Goal: Register for event/course

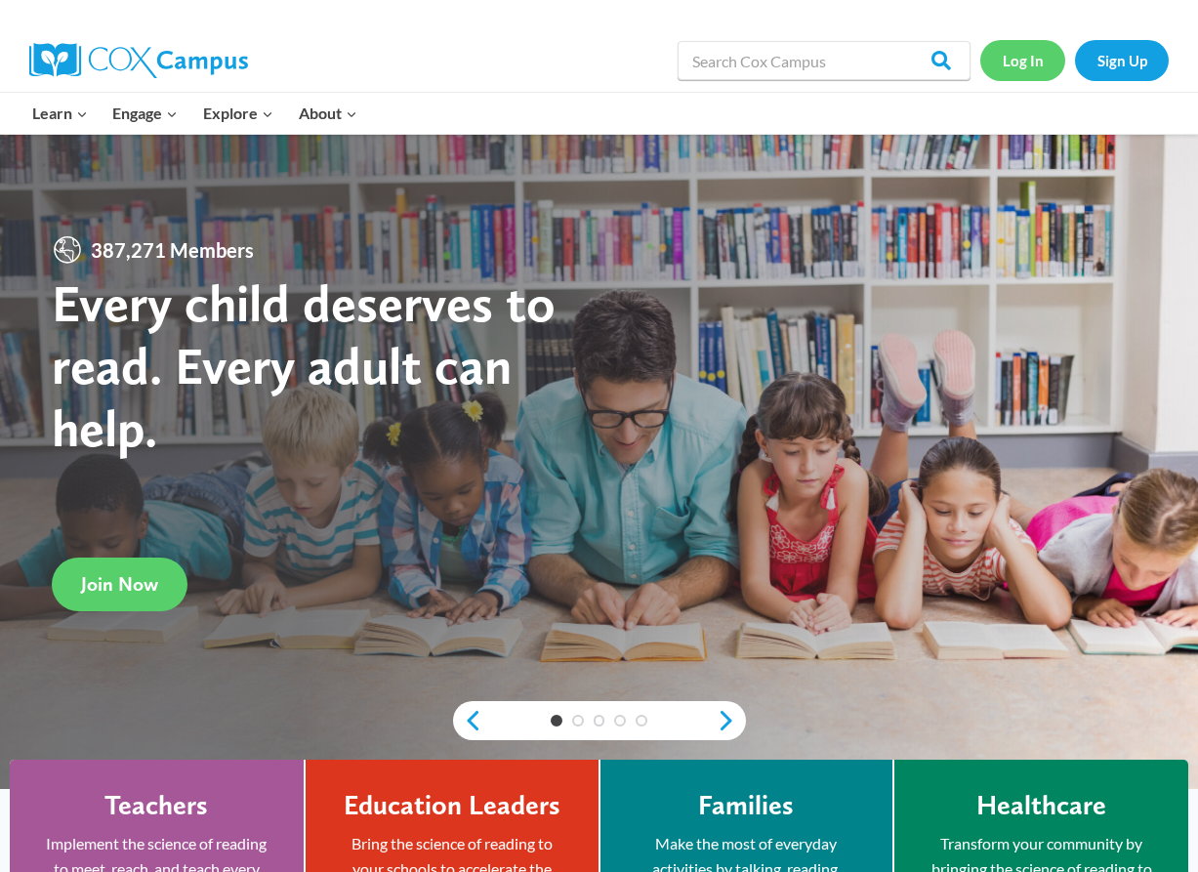
click at [1035, 61] on link "Log In" at bounding box center [1022, 60] width 85 height 40
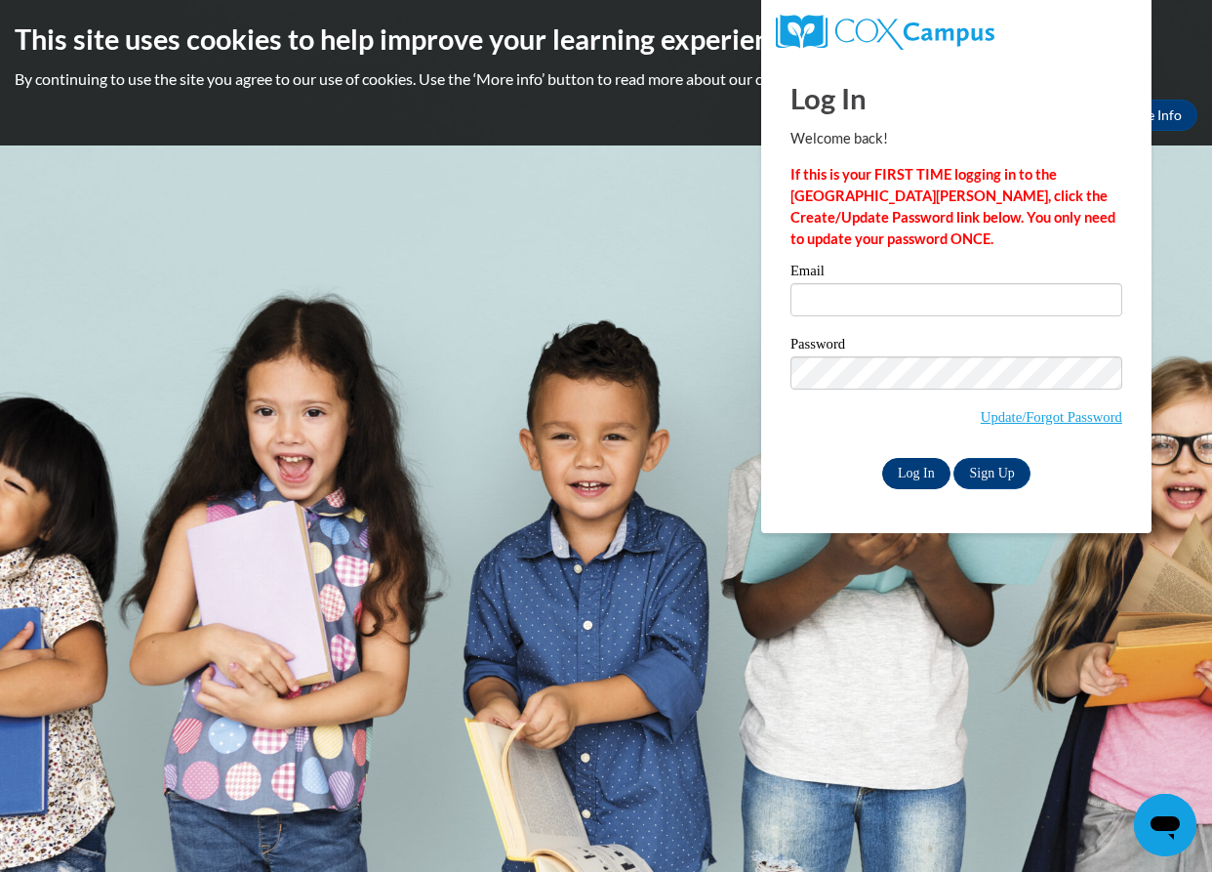
type input "freshondaboges@gmail.com"
click at [941, 480] on input "Log In" at bounding box center [916, 473] width 68 height 31
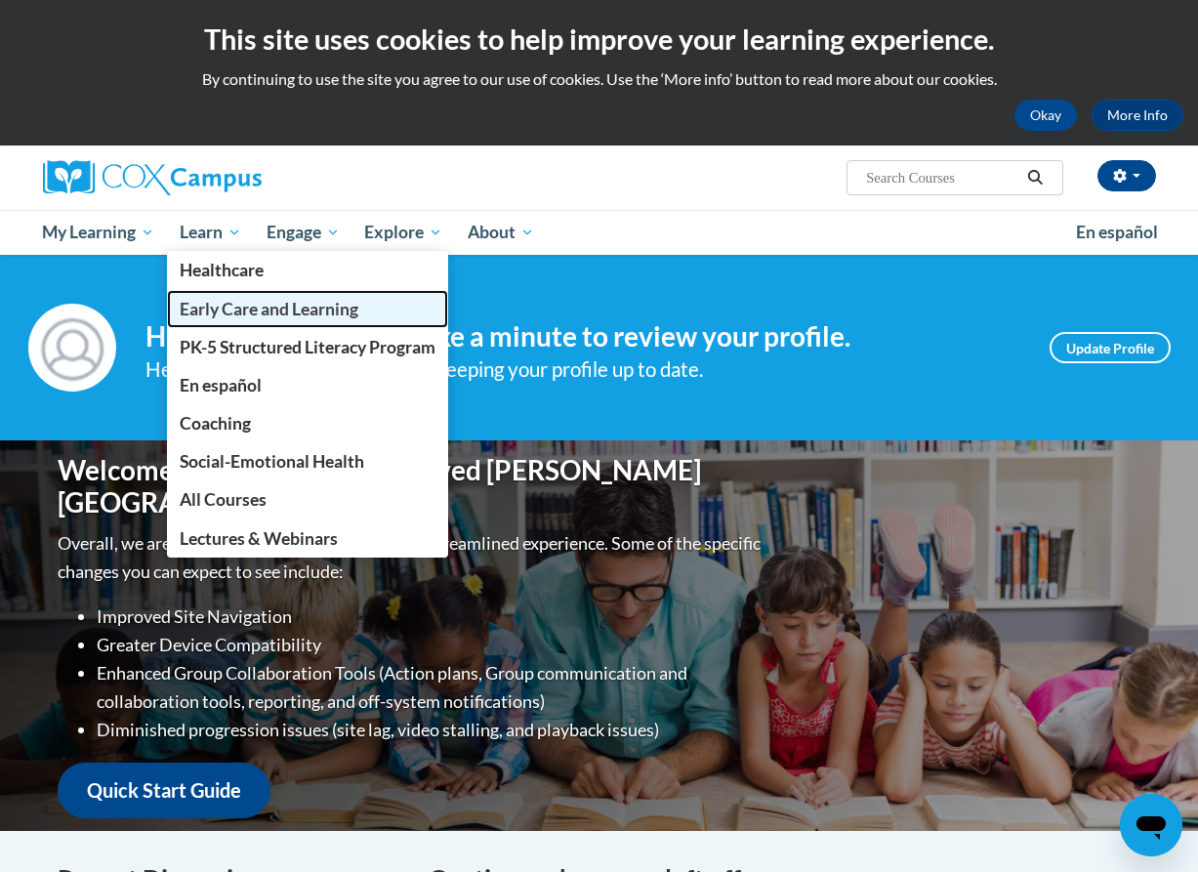
click at [245, 302] on span "Early Care and Learning" at bounding box center [269, 309] width 179 height 20
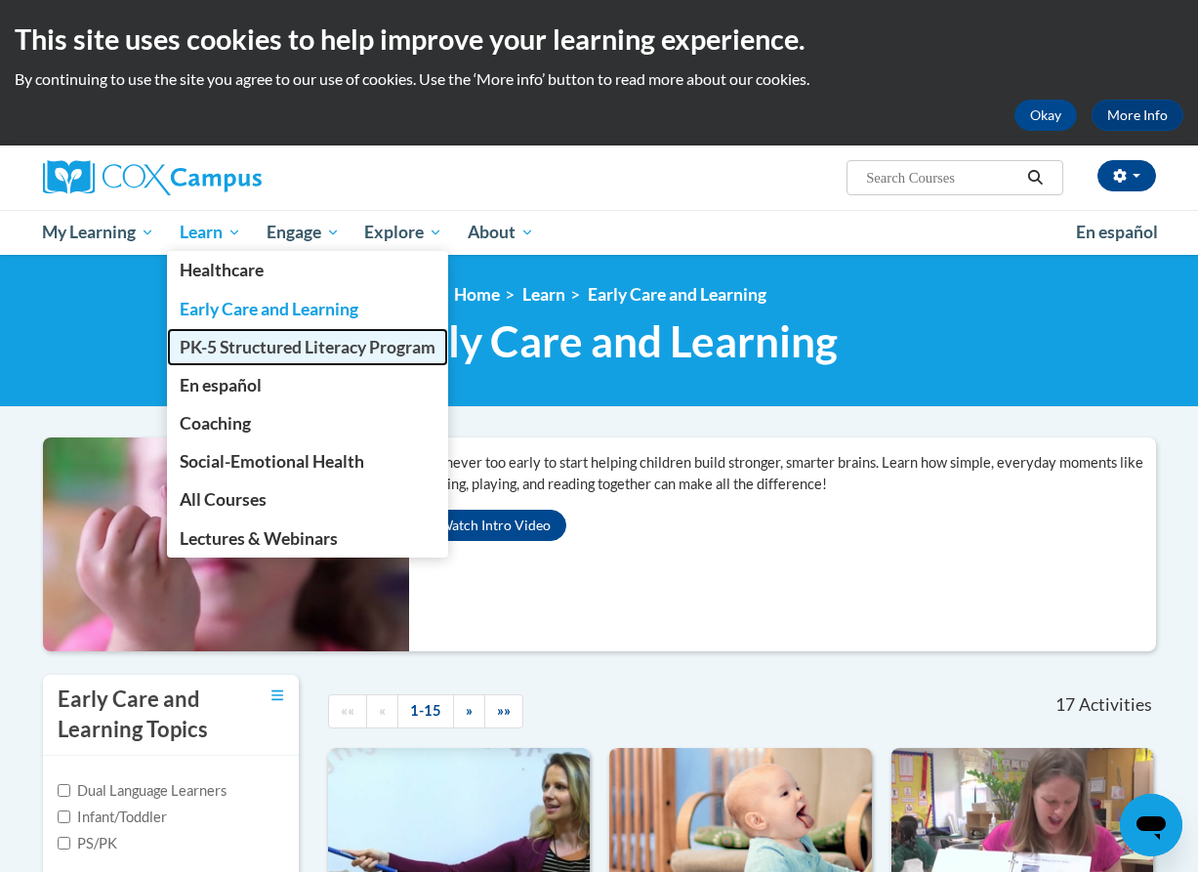
click at [250, 341] on span "PK-5 Structured Literacy Program" at bounding box center [308, 347] width 256 height 20
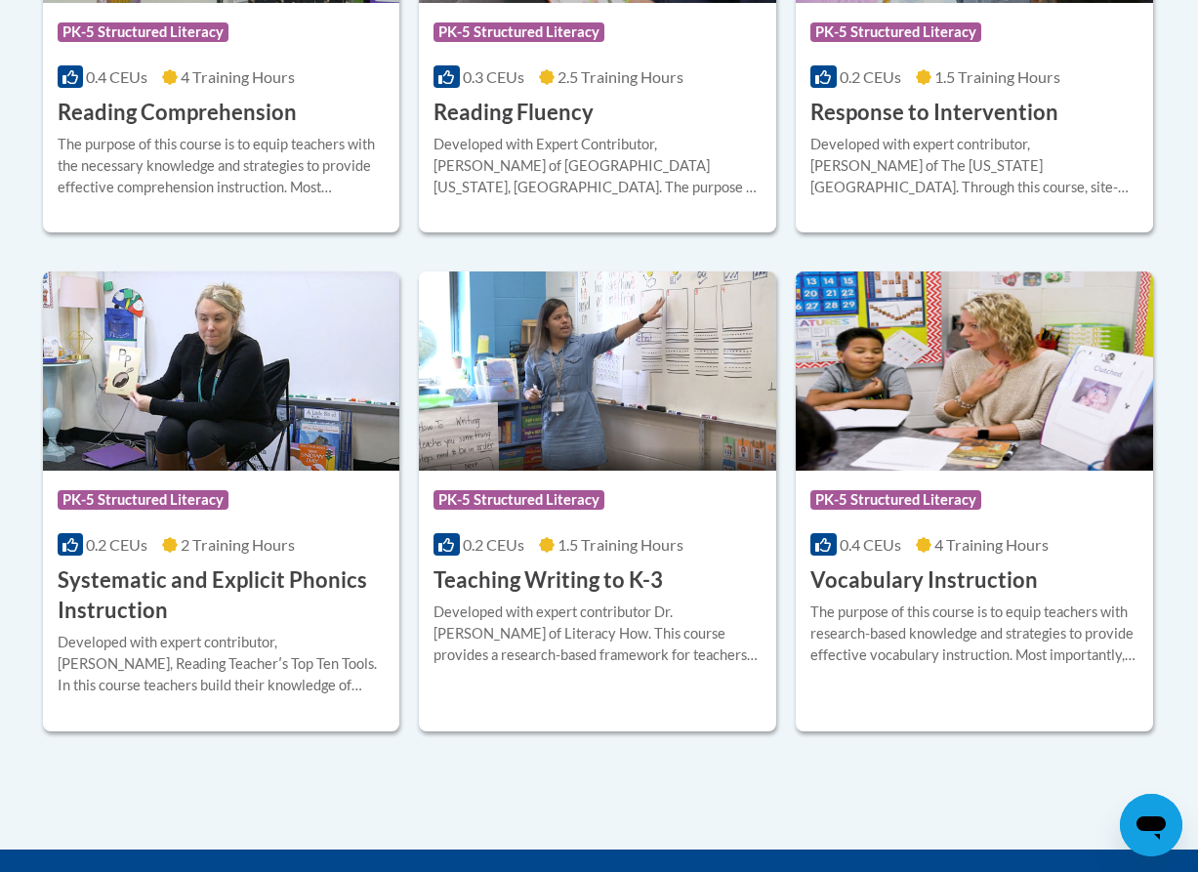
scroll to position [2148, 0]
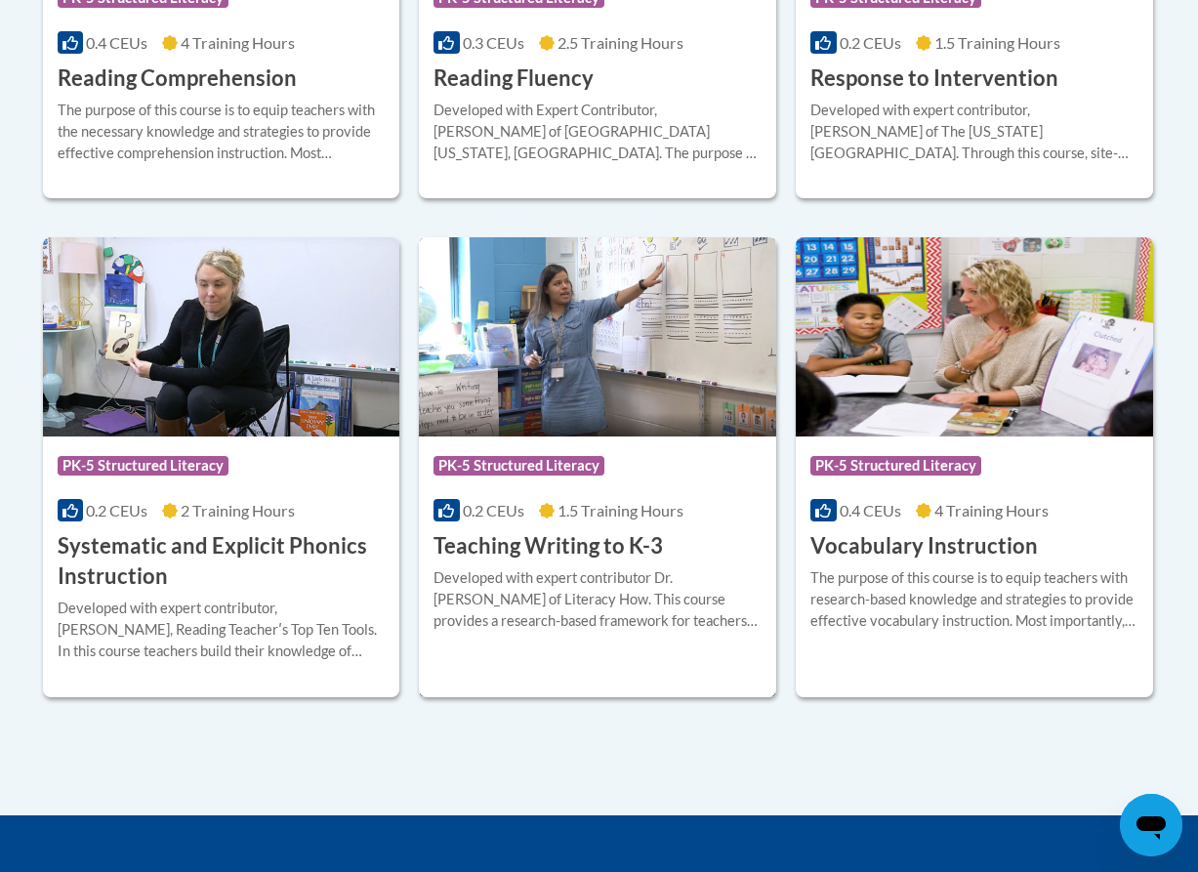
click at [503, 533] on h3 "Teaching Writing to K-3" at bounding box center [547, 546] width 229 height 30
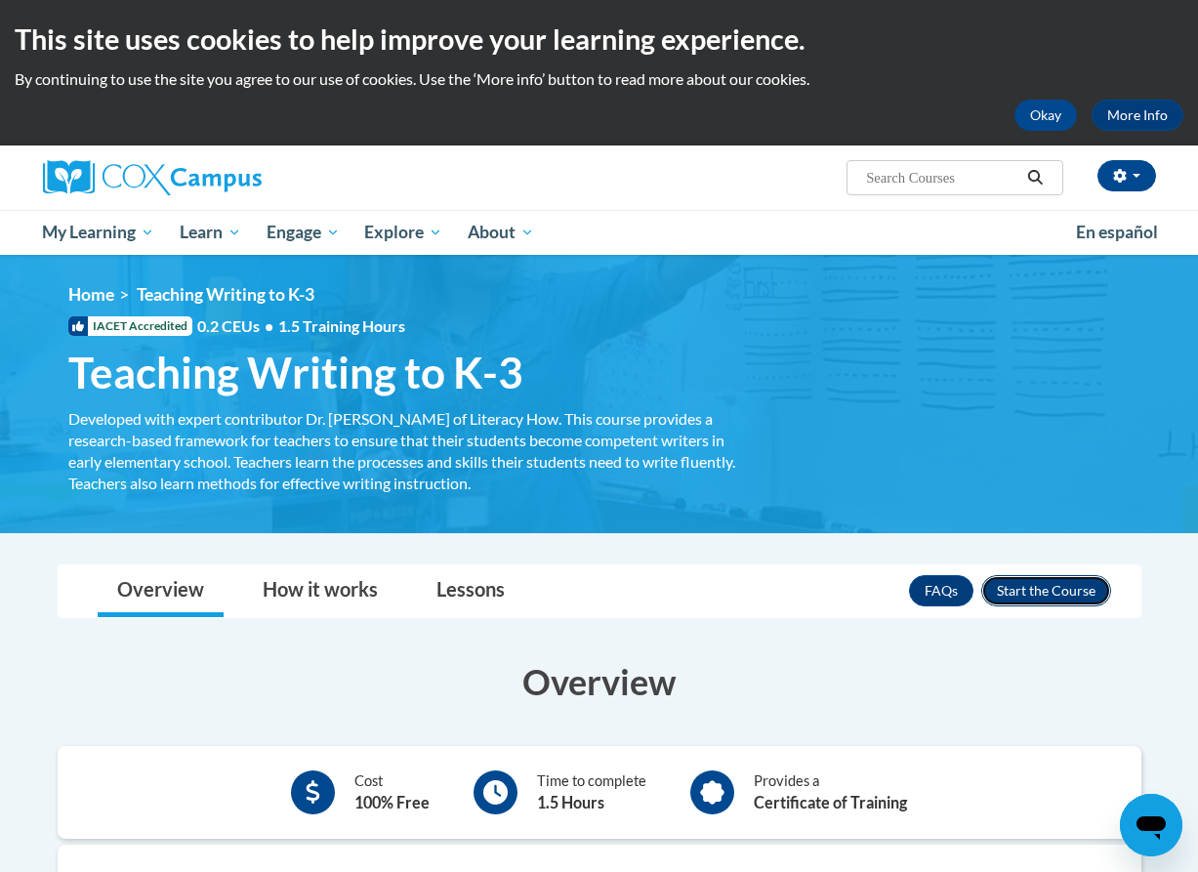
click at [1025, 590] on button "Enroll" at bounding box center [1046, 590] width 130 height 31
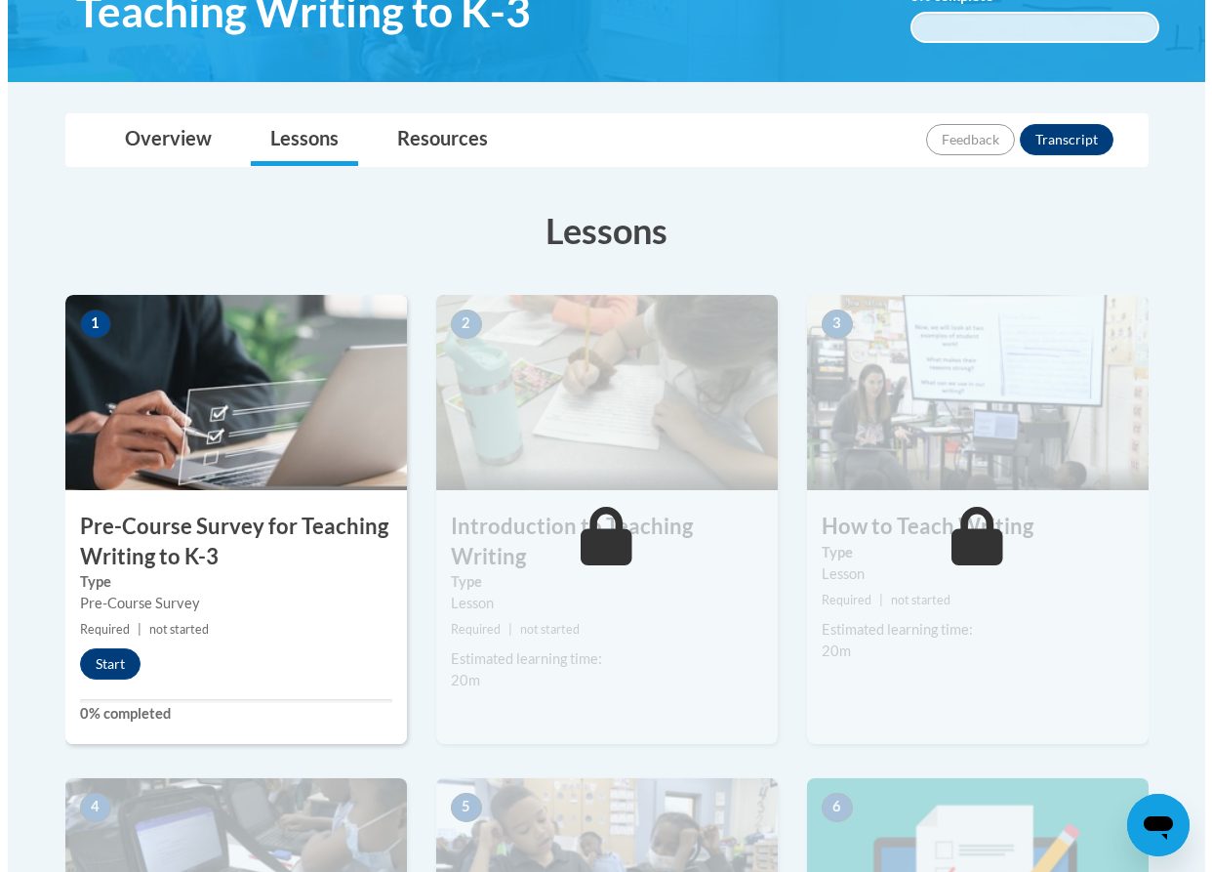
scroll to position [390, 0]
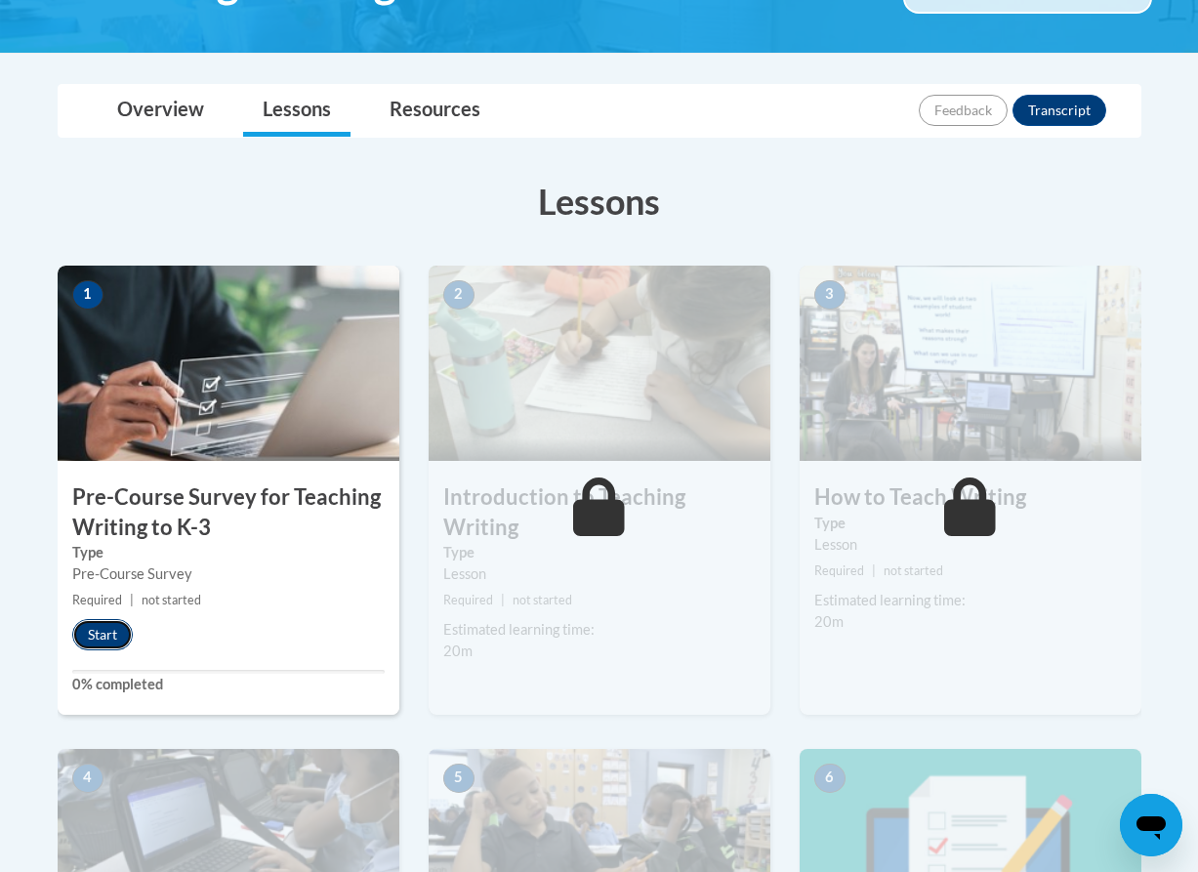
click at [106, 629] on button "Start" at bounding box center [102, 634] width 61 height 31
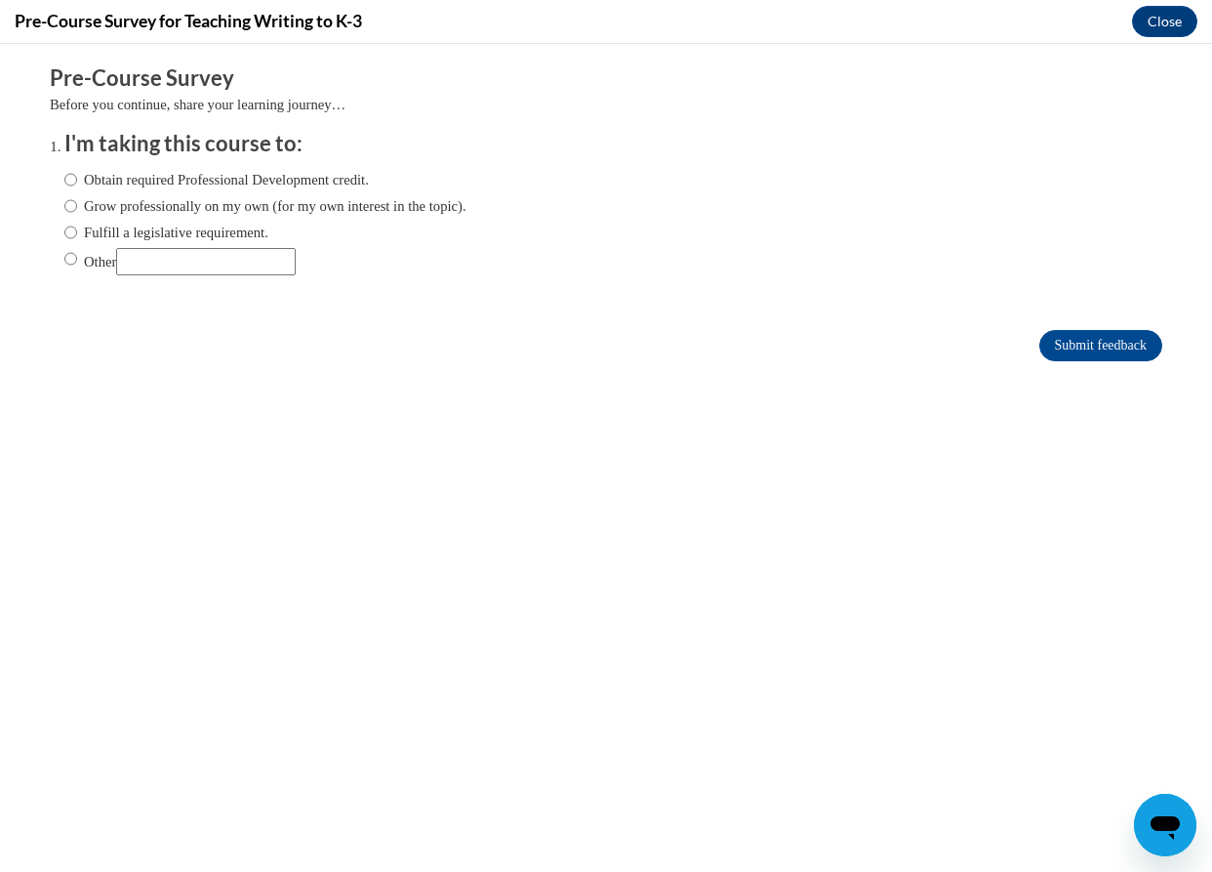
scroll to position [0, 0]
click at [160, 270] on input "Other" at bounding box center [206, 261] width 180 height 27
type input "Brenau Requirement"
click at [71, 264] on label "Other" at bounding box center [179, 261] width 231 height 27
click at [71, 264] on input "Other" at bounding box center [70, 258] width 13 height 21
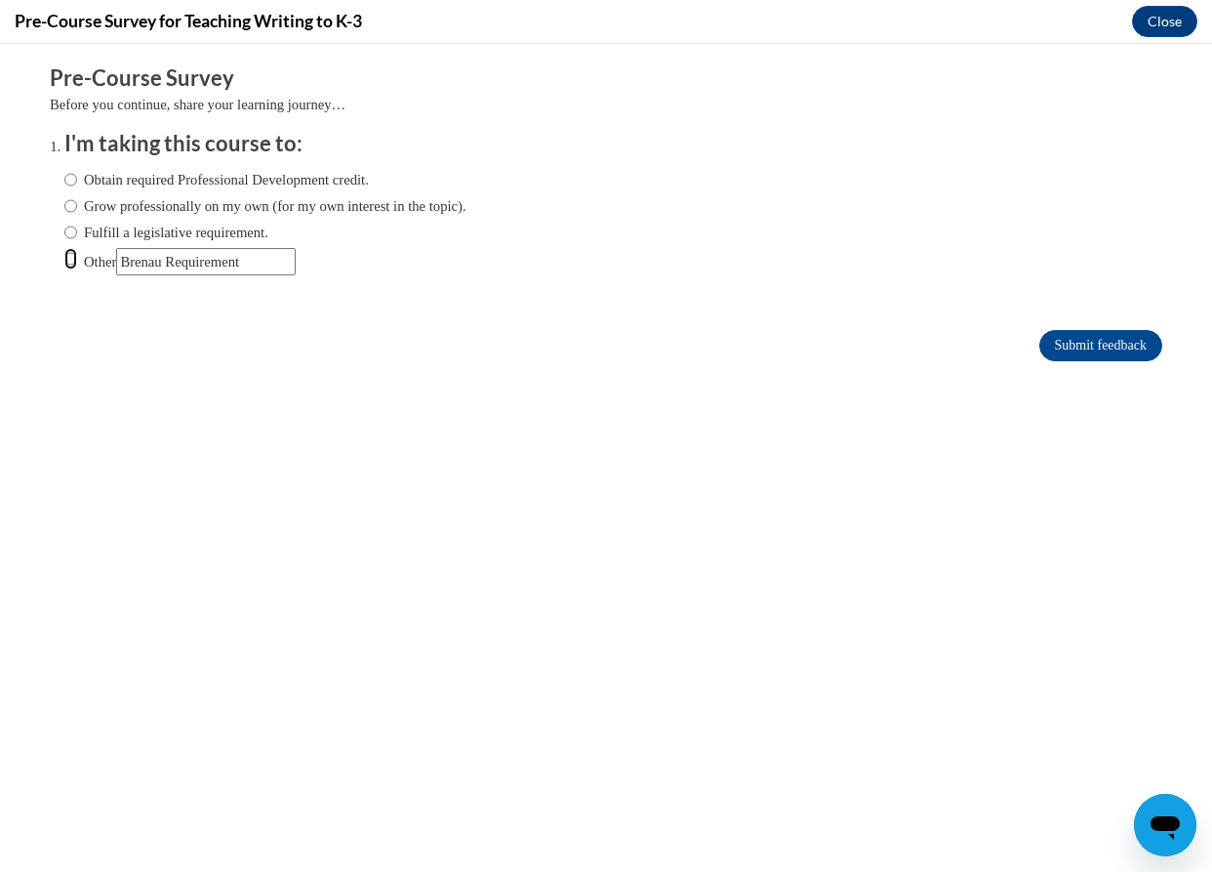
radio input "true"
click at [1043, 340] on input "Submit feedback" at bounding box center [1101, 345] width 123 height 31
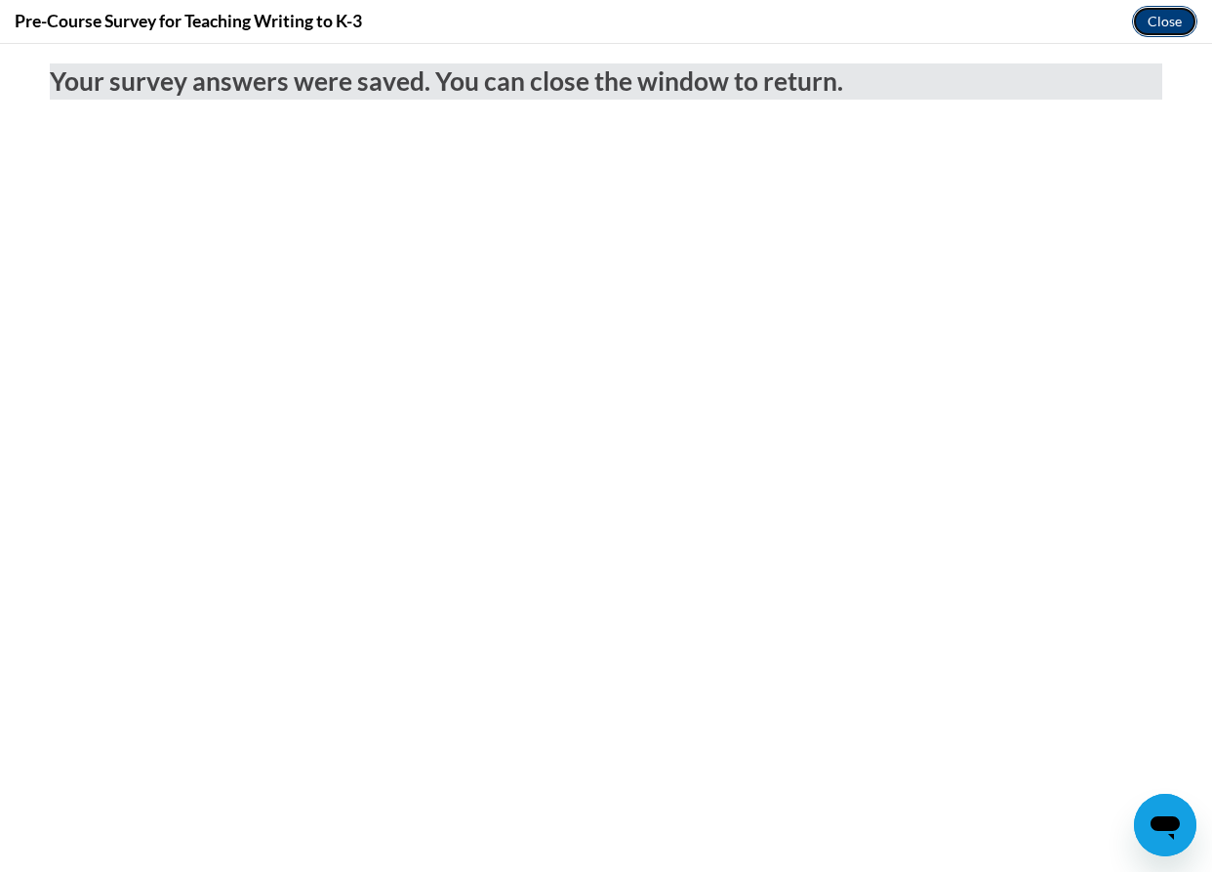
click at [1170, 19] on button "Close" at bounding box center [1164, 21] width 65 height 31
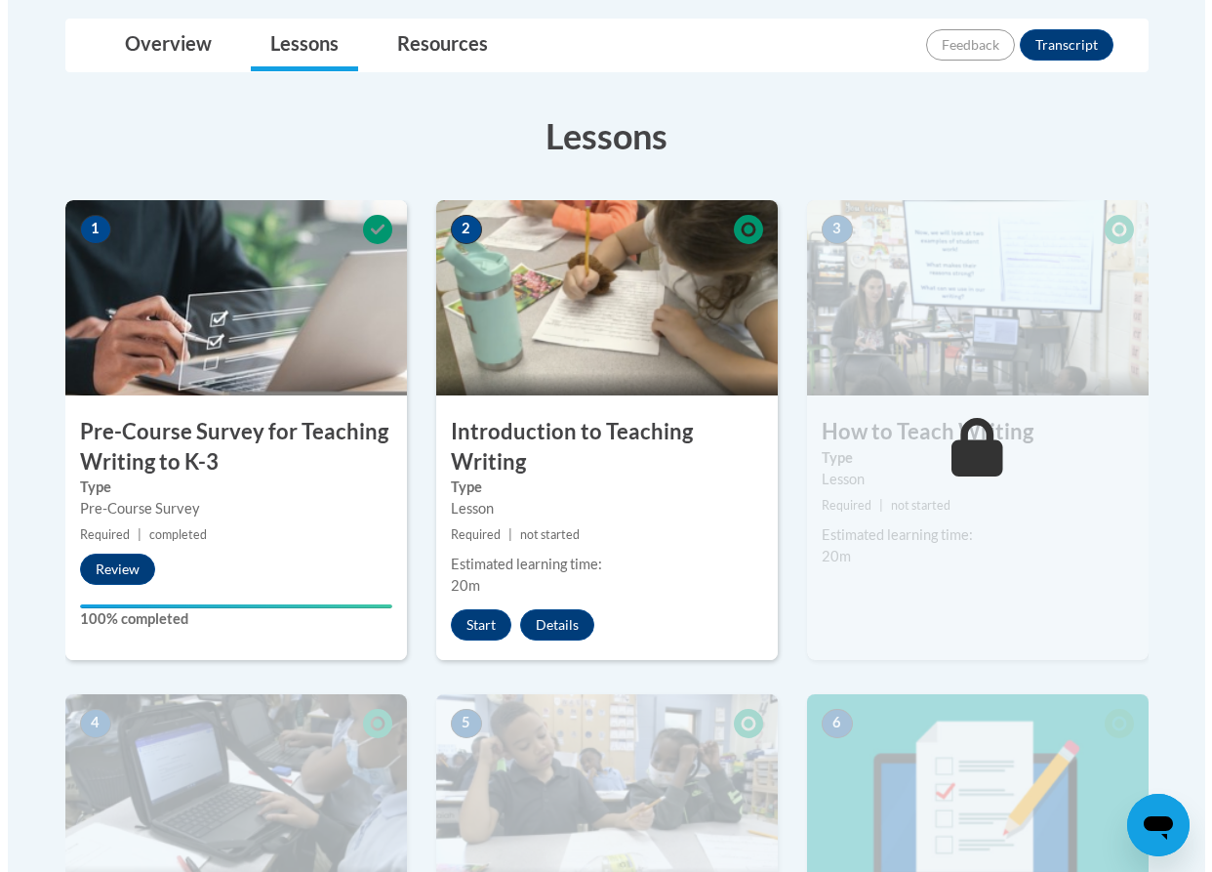
scroll to position [488, 0]
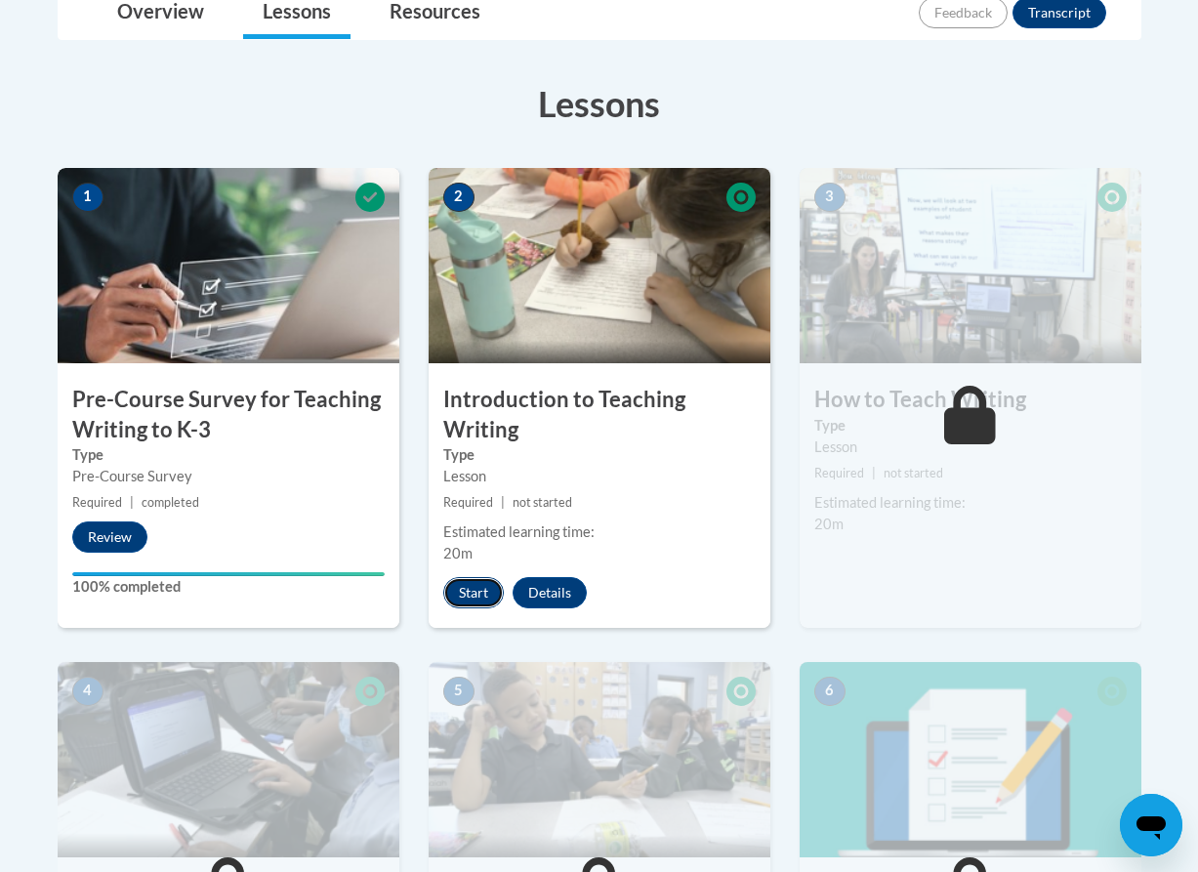
click at [459, 597] on button "Start" at bounding box center [473, 592] width 61 height 31
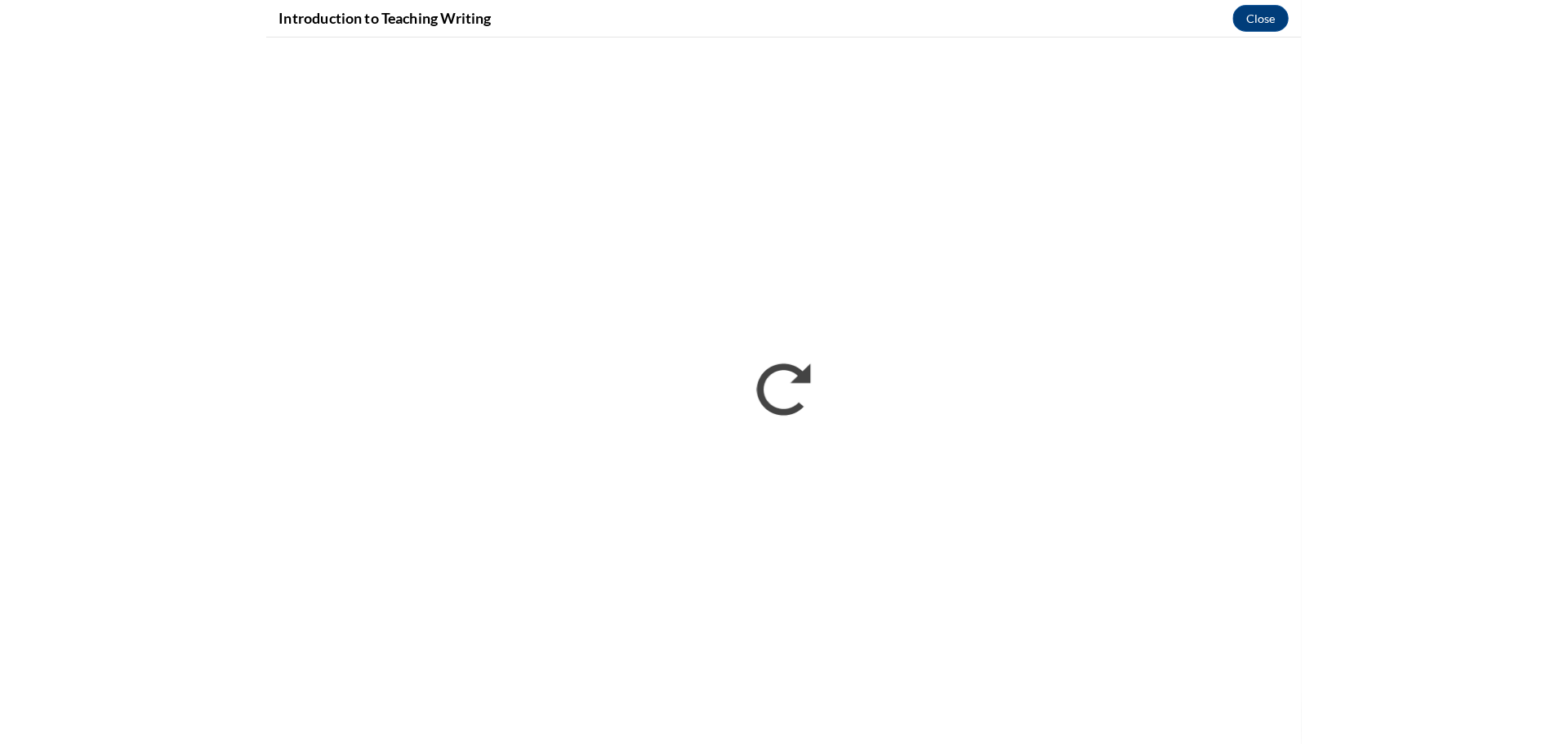
scroll to position [0, 0]
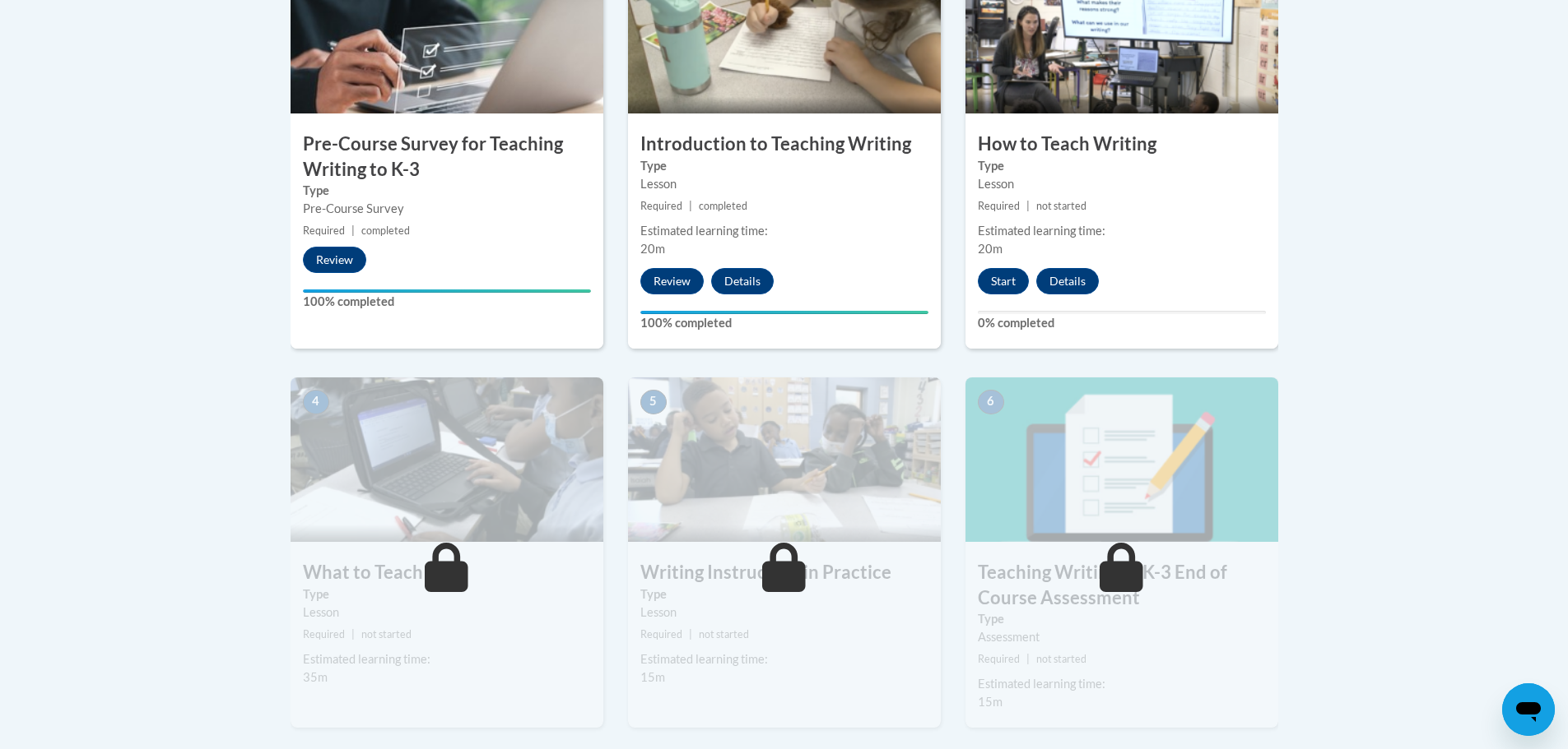
scroll to position [575, 0]
